Goal: Task Accomplishment & Management: Manage account settings

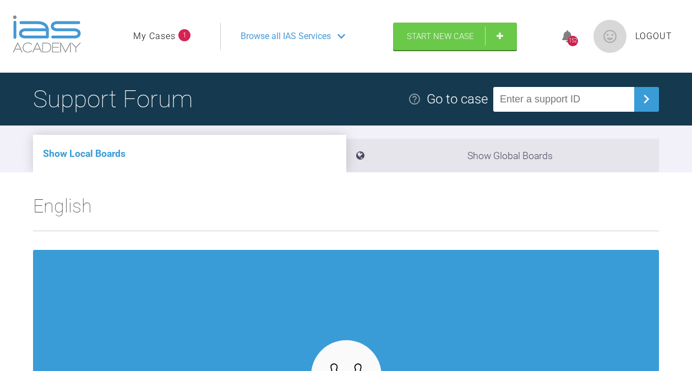
click at [171, 35] on link "My Cases" at bounding box center [154, 36] width 42 height 14
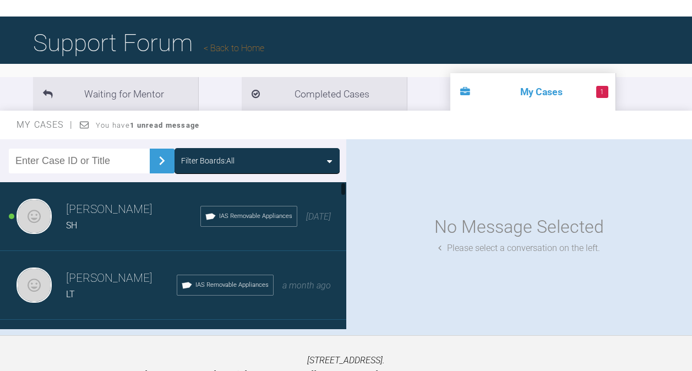
scroll to position [121, 0]
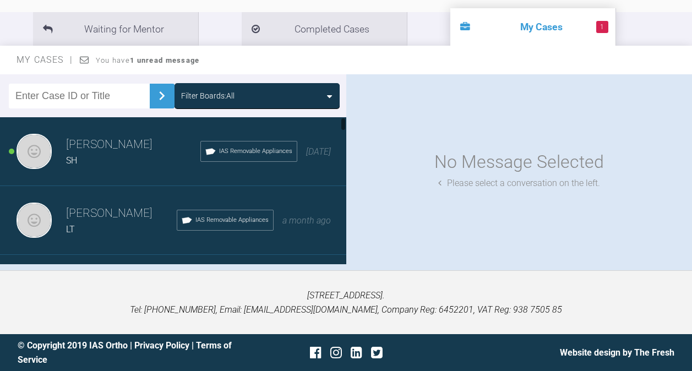
click at [116, 161] on div "SH" at bounding box center [133, 161] width 134 height 14
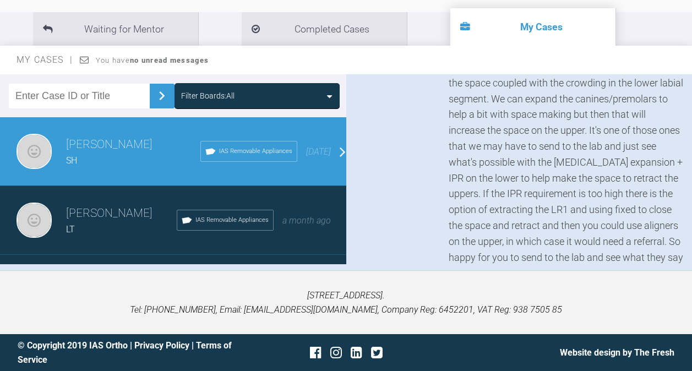
scroll to position [0, 0]
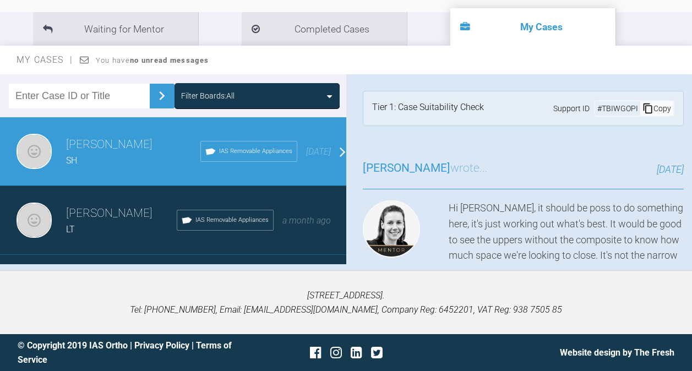
click at [645, 105] on div "Copy" at bounding box center [656, 108] width 33 height 14
